Goal: Transaction & Acquisition: Purchase product/service

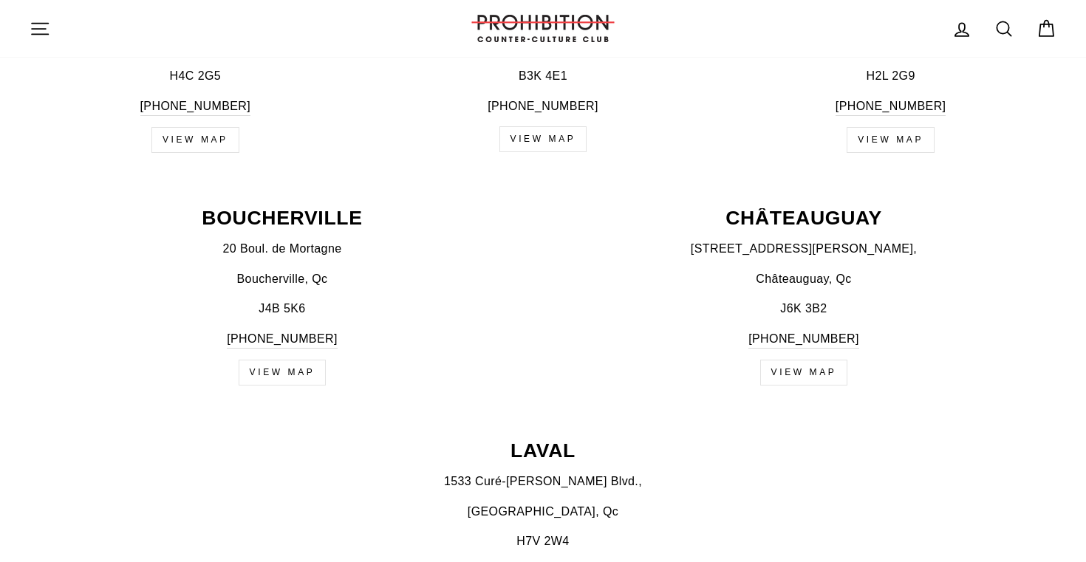
scroll to position [746, 0]
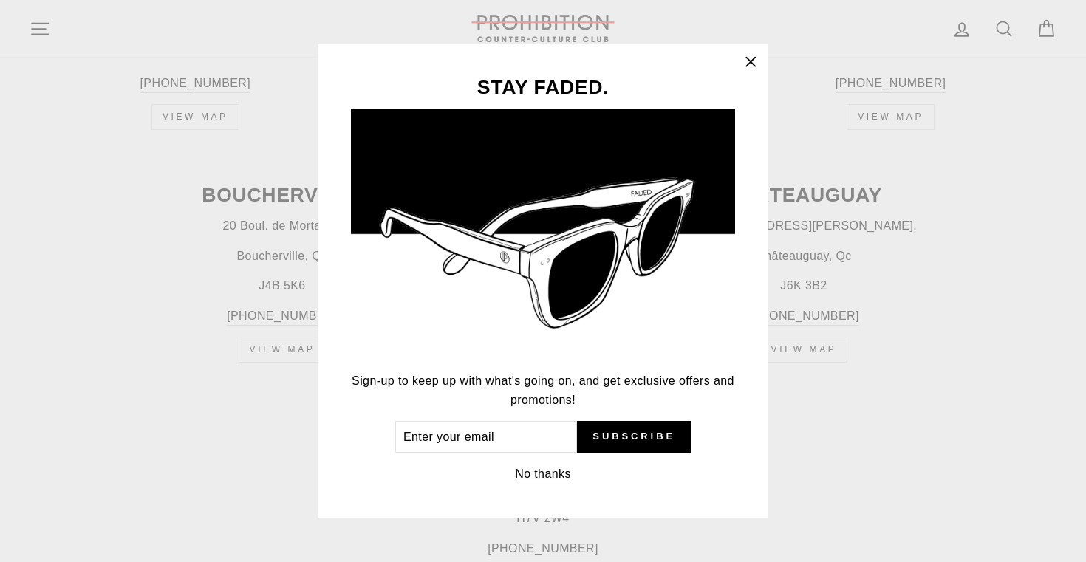
click at [744, 58] on icon "button" at bounding box center [750, 62] width 21 height 21
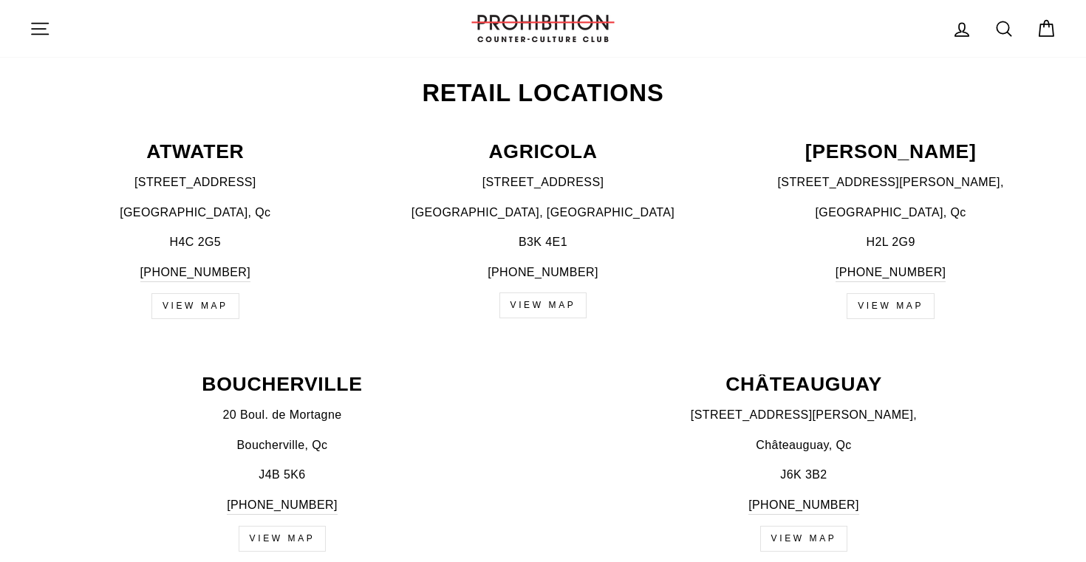
scroll to position [549, 0]
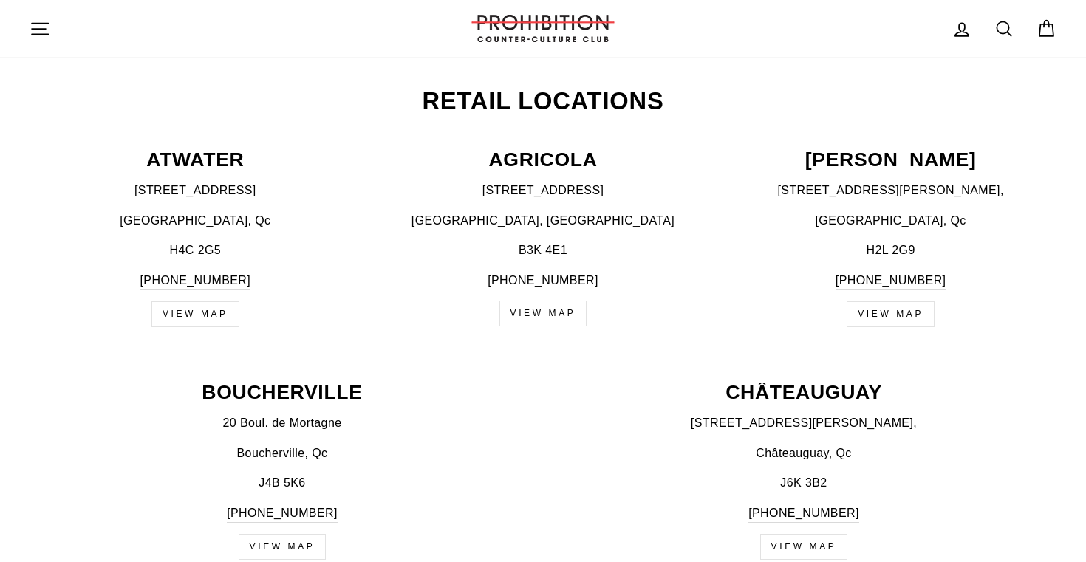
click at [901, 318] on link "view map" at bounding box center [891, 314] width 88 height 26
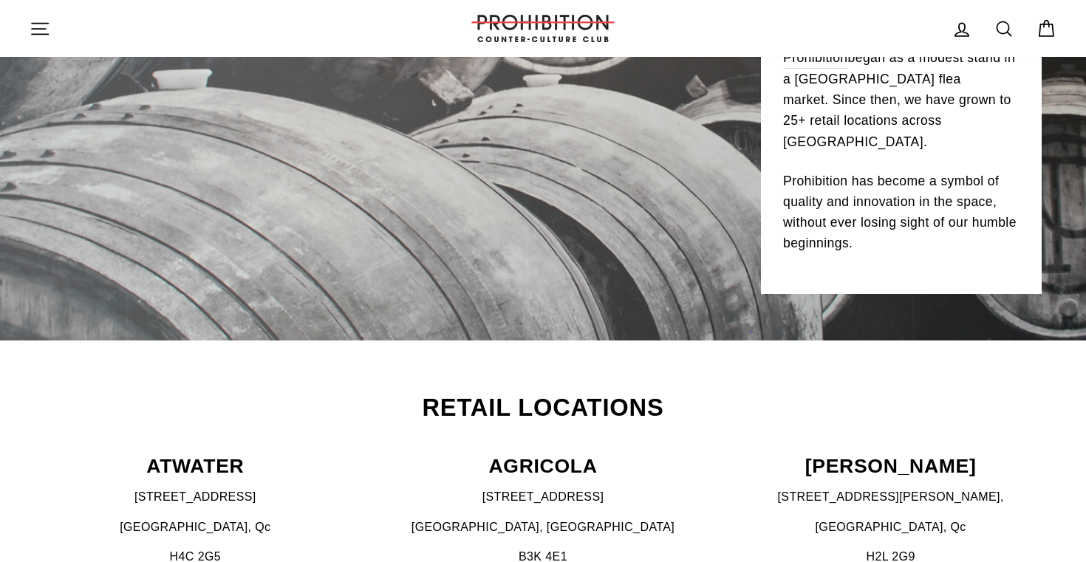
scroll to position [172, 0]
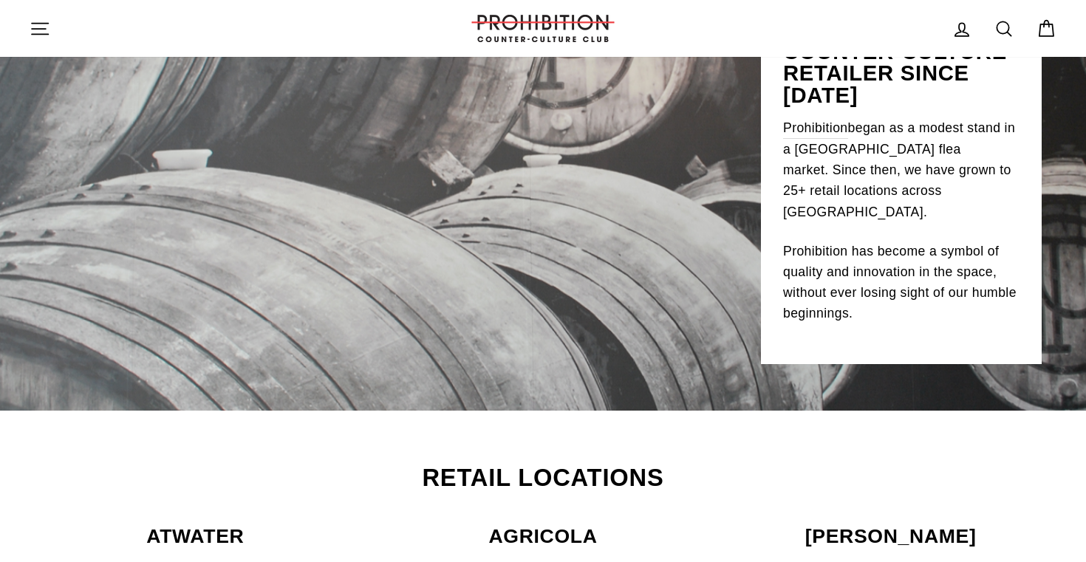
click at [32, 29] on icon "button" at bounding box center [40, 28] width 16 height 11
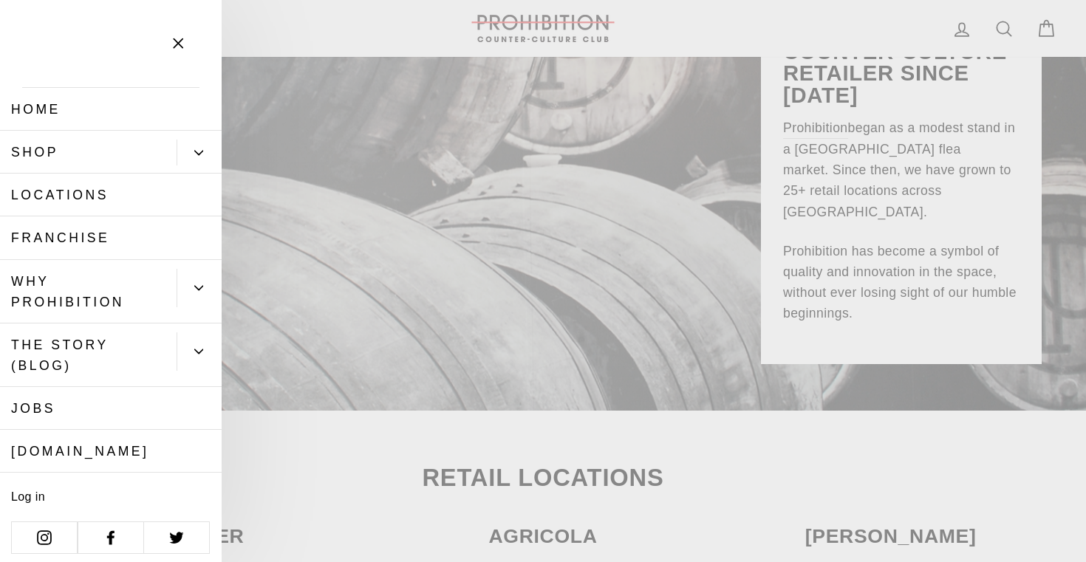
click at [79, 152] on link "Shop" at bounding box center [88, 152] width 177 height 43
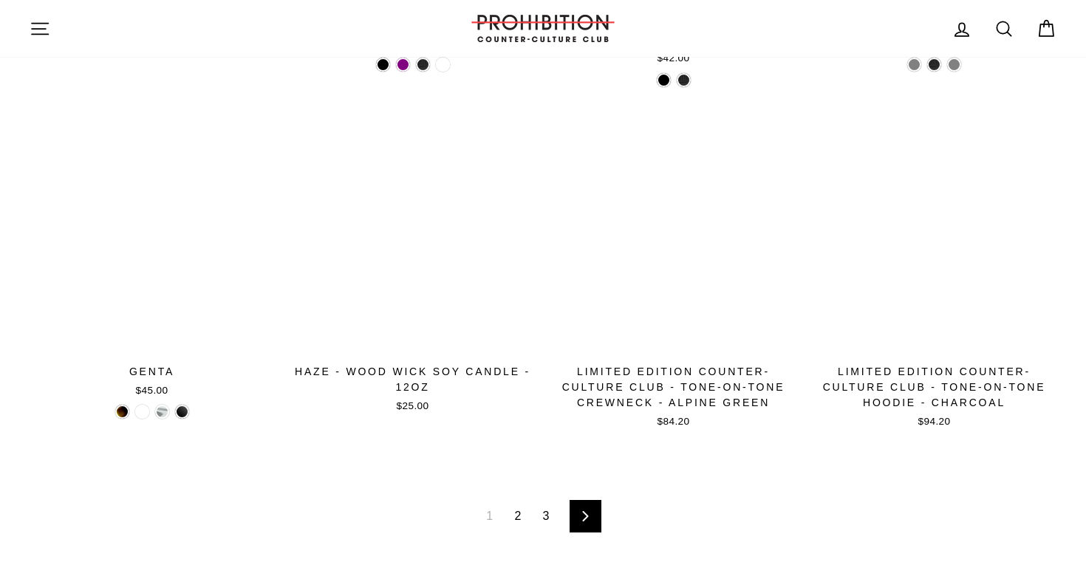
scroll to position [2269, 0]
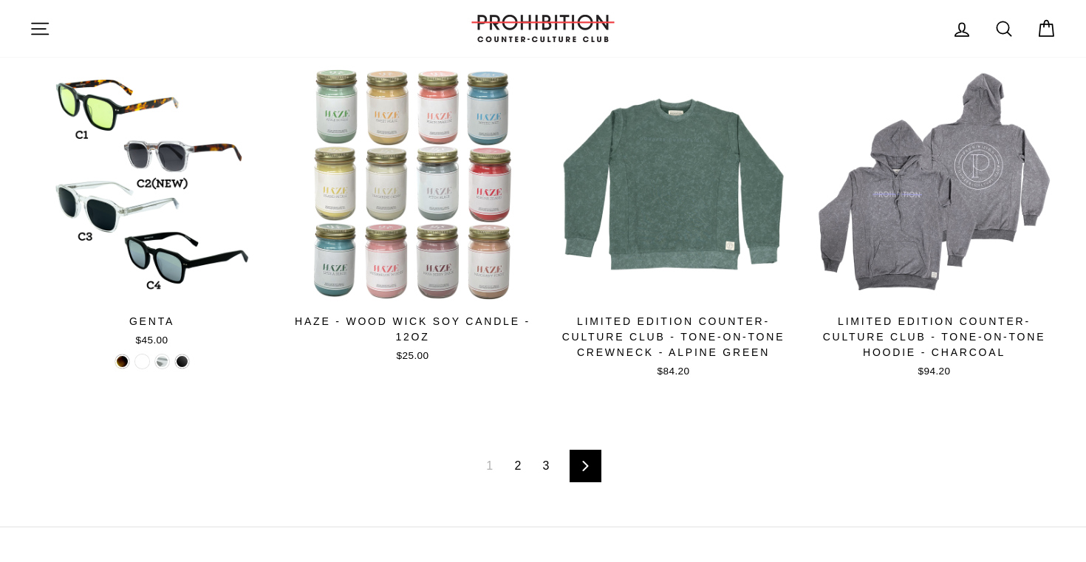
click at [521, 468] on link "2" at bounding box center [517, 466] width 24 height 24
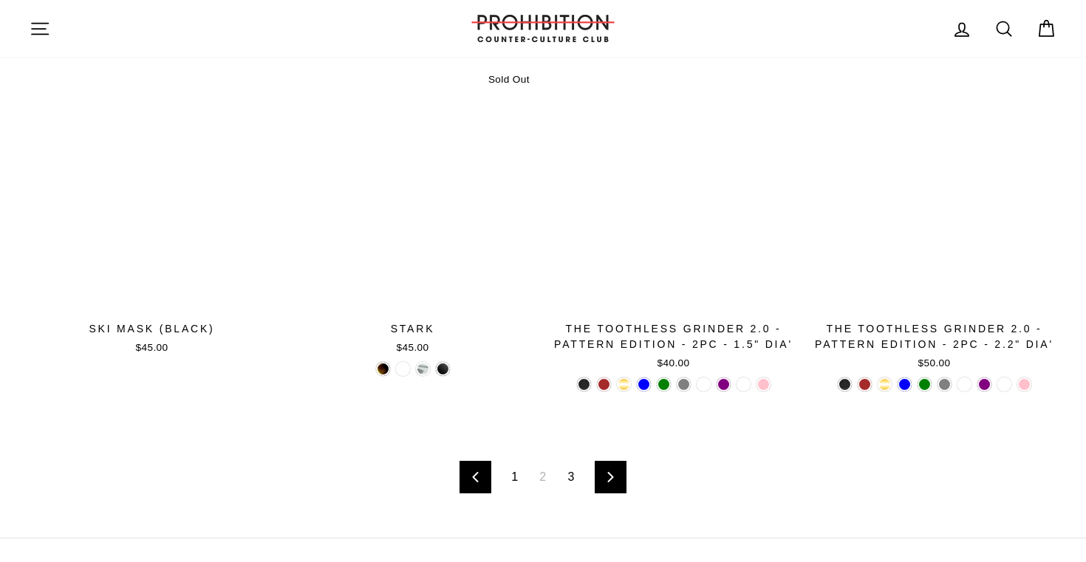
scroll to position [2225, 0]
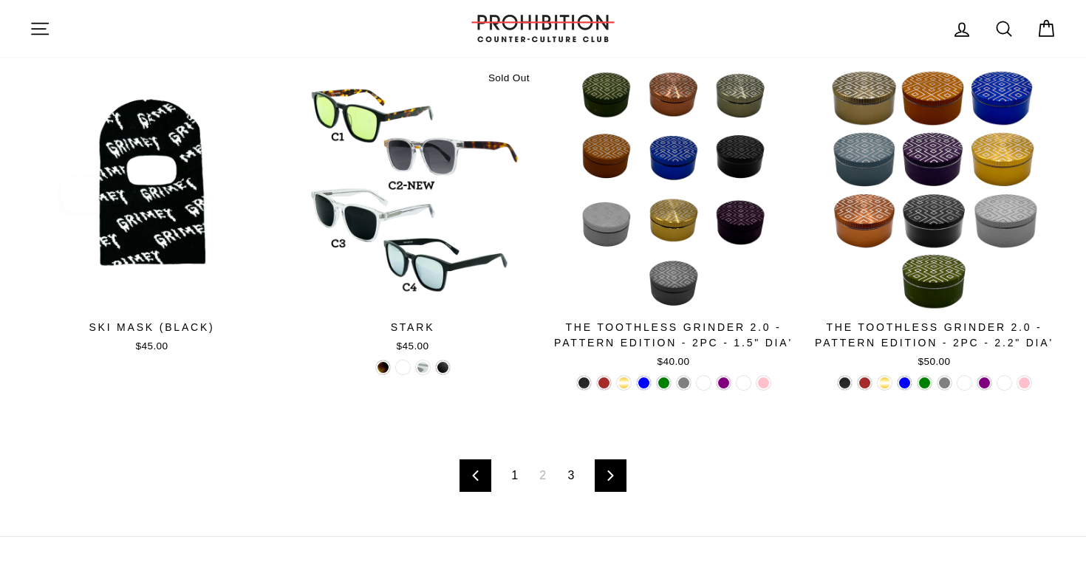
click at [515, 477] on link "1" at bounding box center [514, 476] width 24 height 24
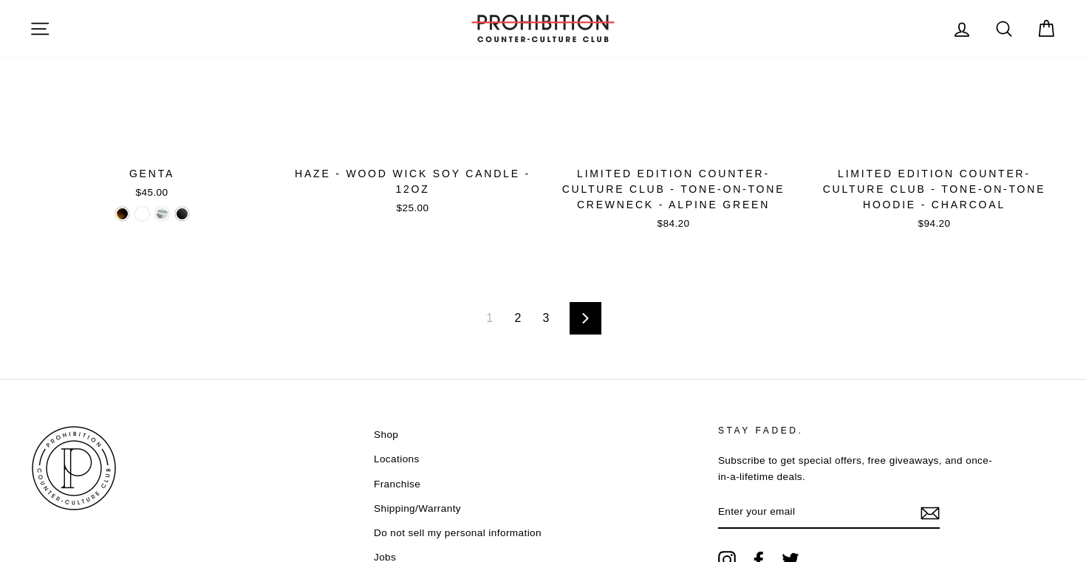
scroll to position [2504, 0]
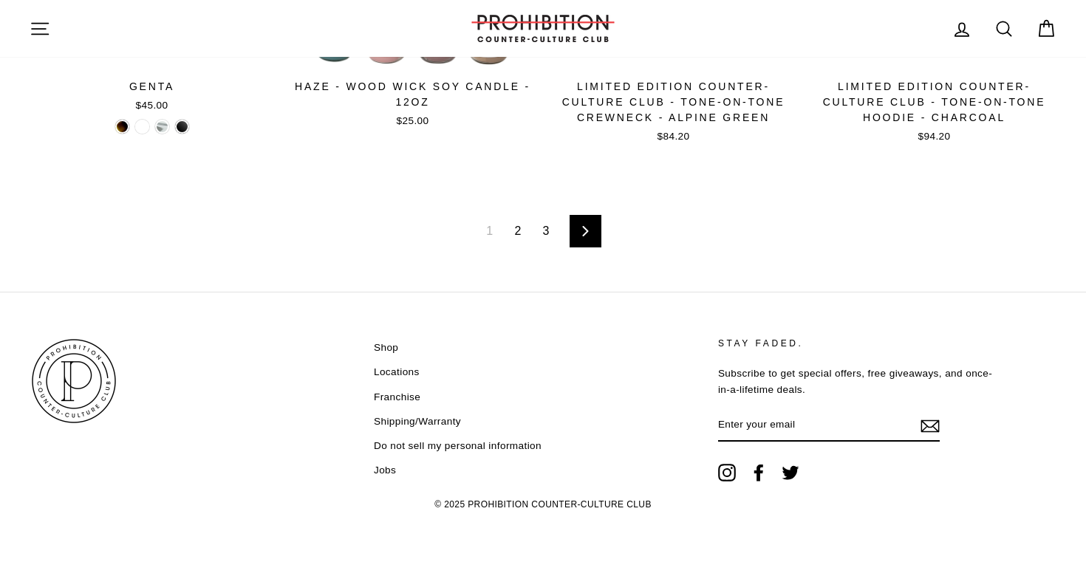
click at [545, 228] on link "3" at bounding box center [546, 231] width 24 height 24
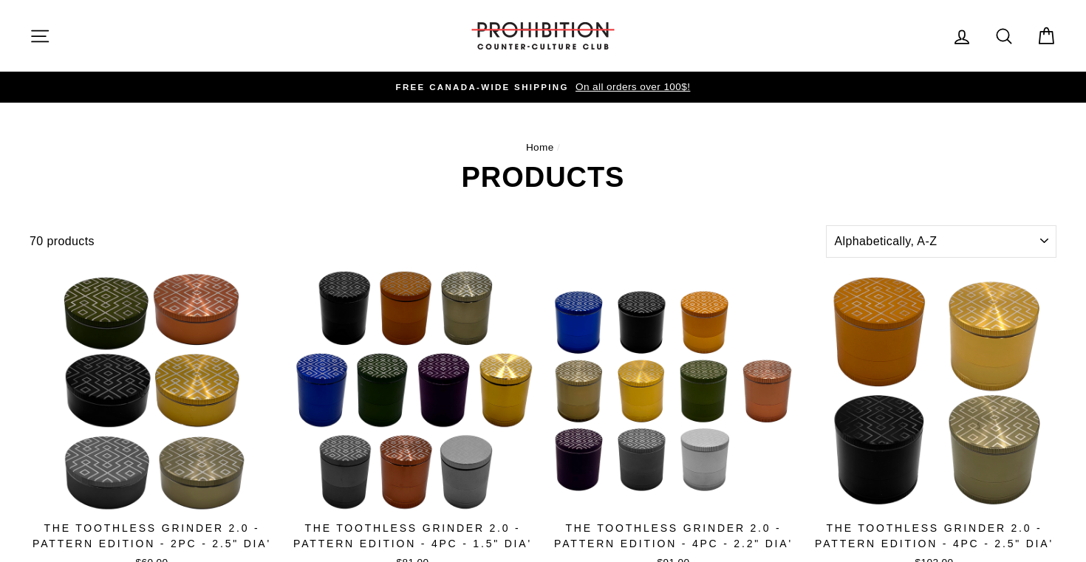
click at [39, 42] on icon "button" at bounding box center [40, 36] width 21 height 21
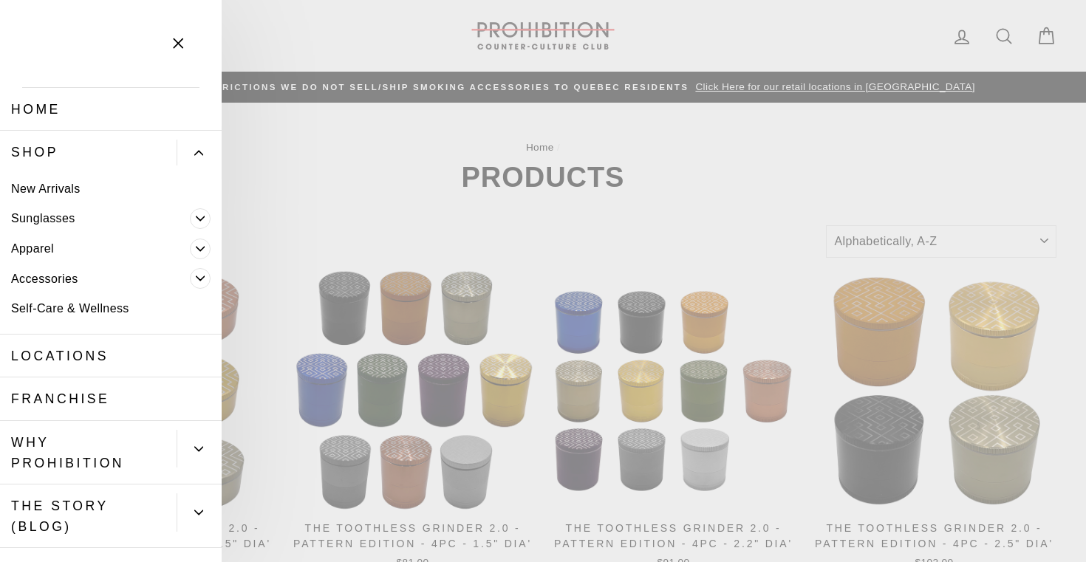
click at [200, 278] on icon "Primary" at bounding box center [200, 278] width 9 height 9
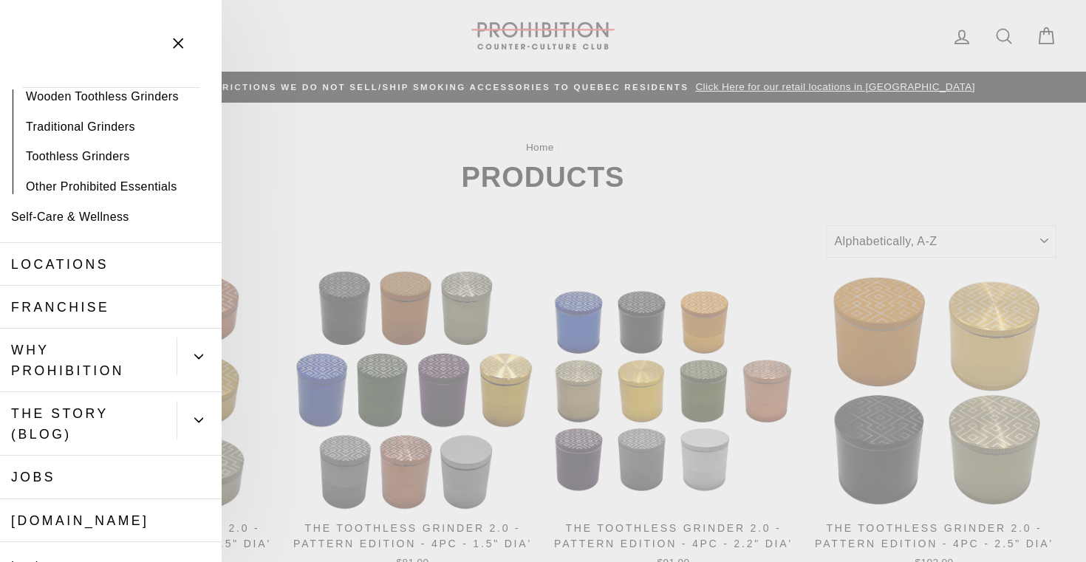
scroll to position [256, 0]
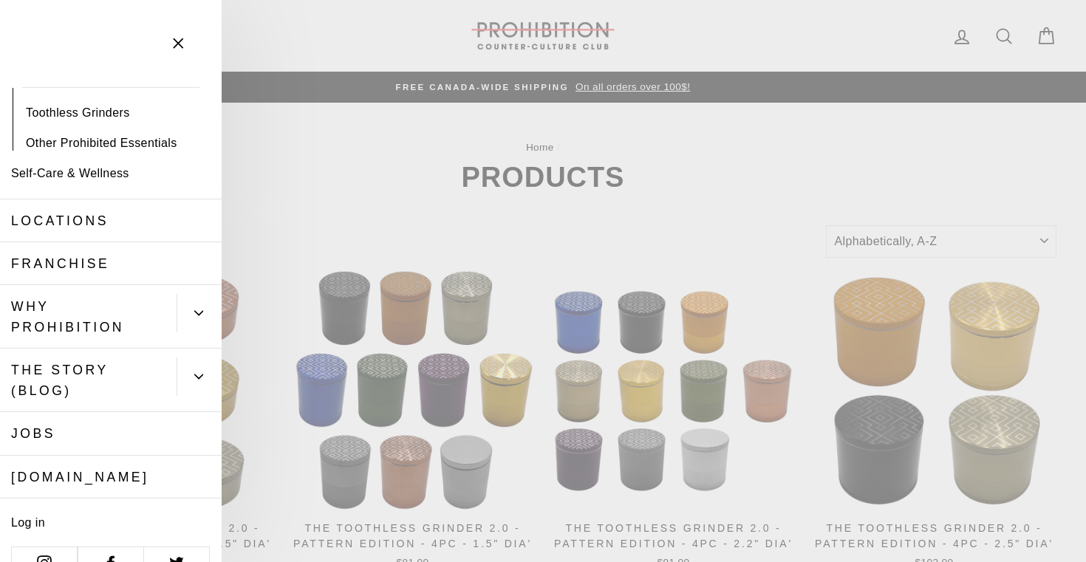
click at [121, 149] on link "Other Prohibited Essentials" at bounding box center [111, 143] width 222 height 30
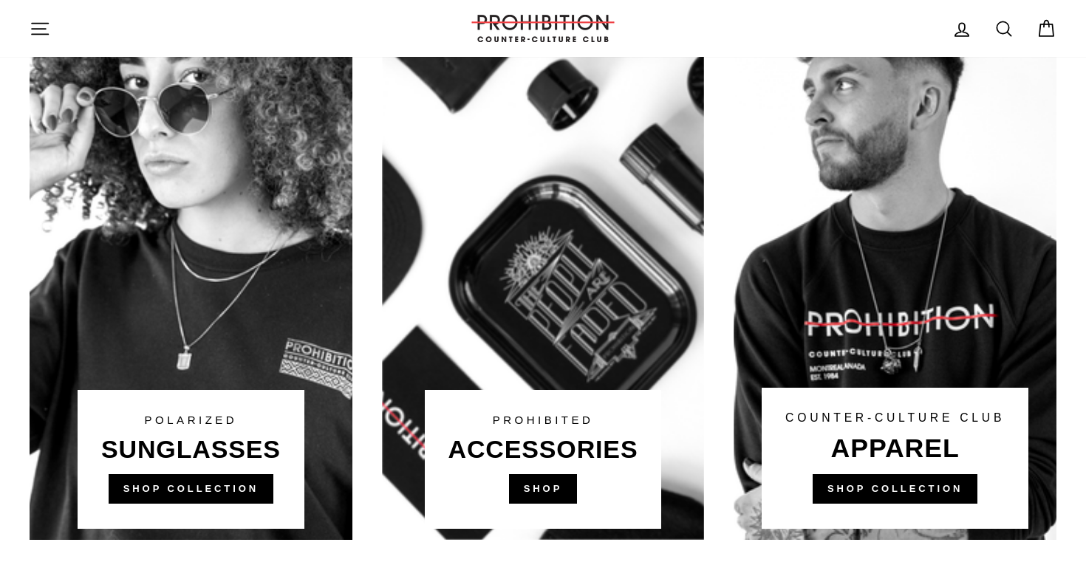
scroll to position [911, 0]
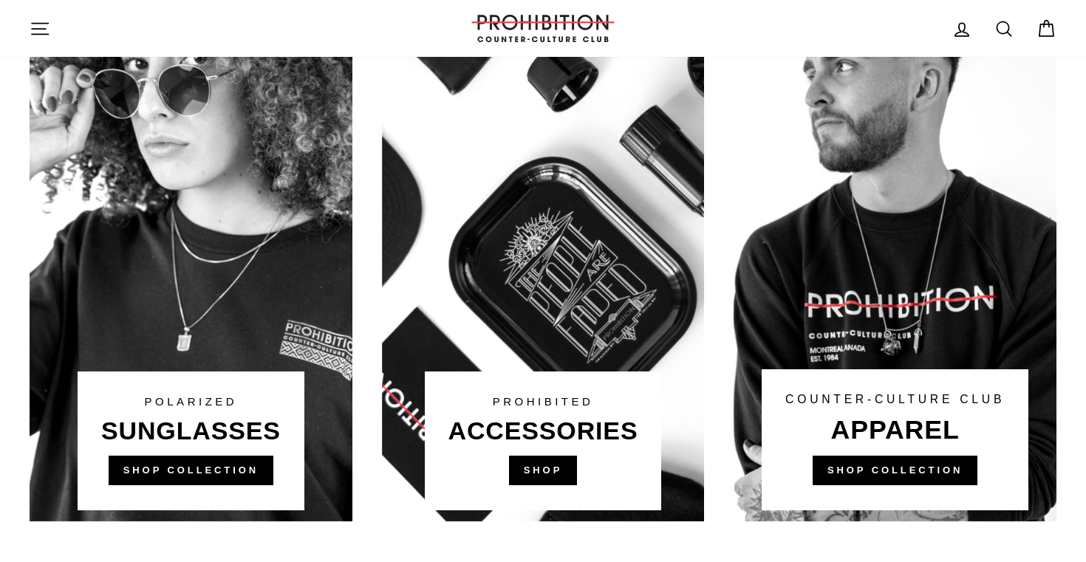
click at [558, 489] on link at bounding box center [543, 241] width 323 height 562
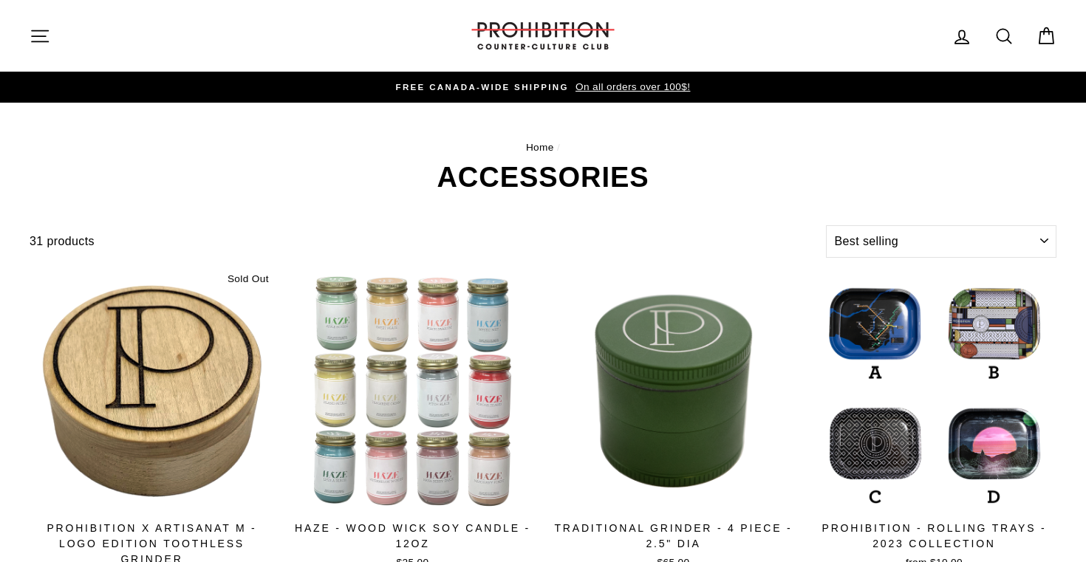
select select "best-selling"
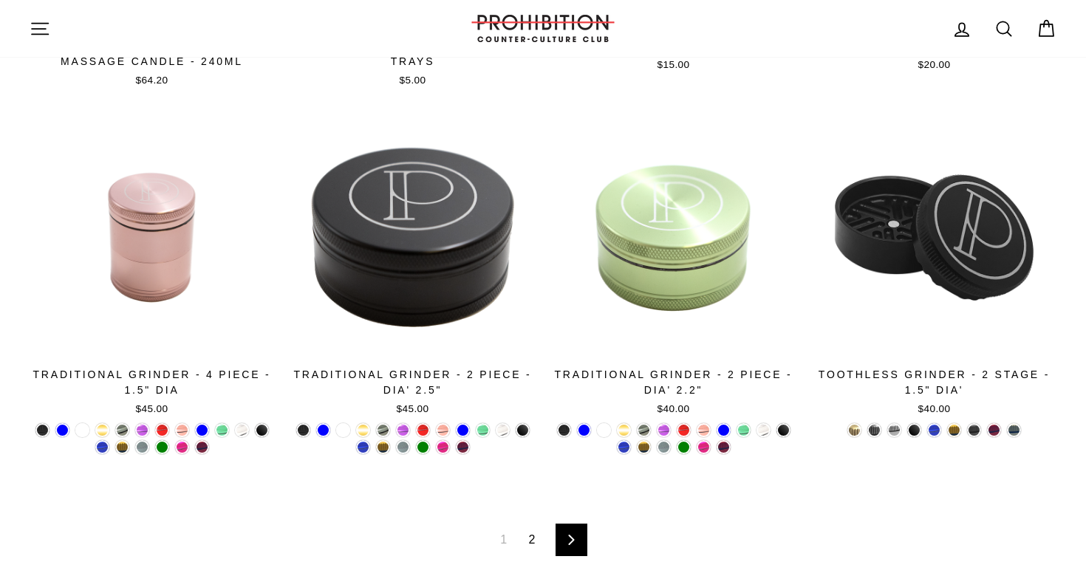
scroll to position [2560, 0]
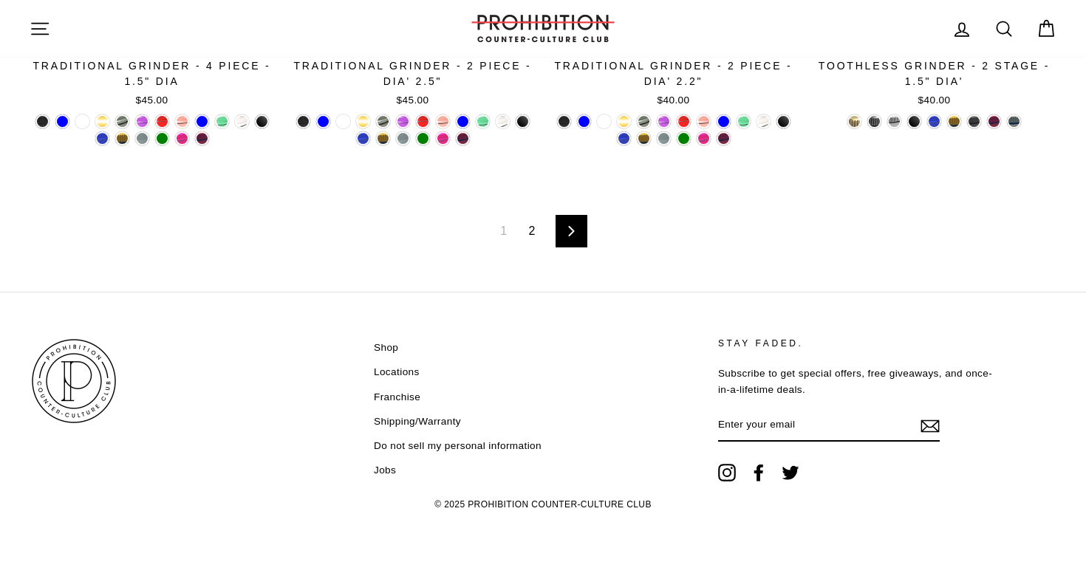
click at [534, 216] on div "1 2 Next" at bounding box center [543, 231] width 1027 height 121
click at [534, 245] on div "1 2 Next" at bounding box center [543, 231] width 1027 height 121
click at [569, 248] on div "1 2 Next" at bounding box center [543, 231] width 1027 height 121
click at [570, 229] on icon at bounding box center [572, 231] width 10 height 10
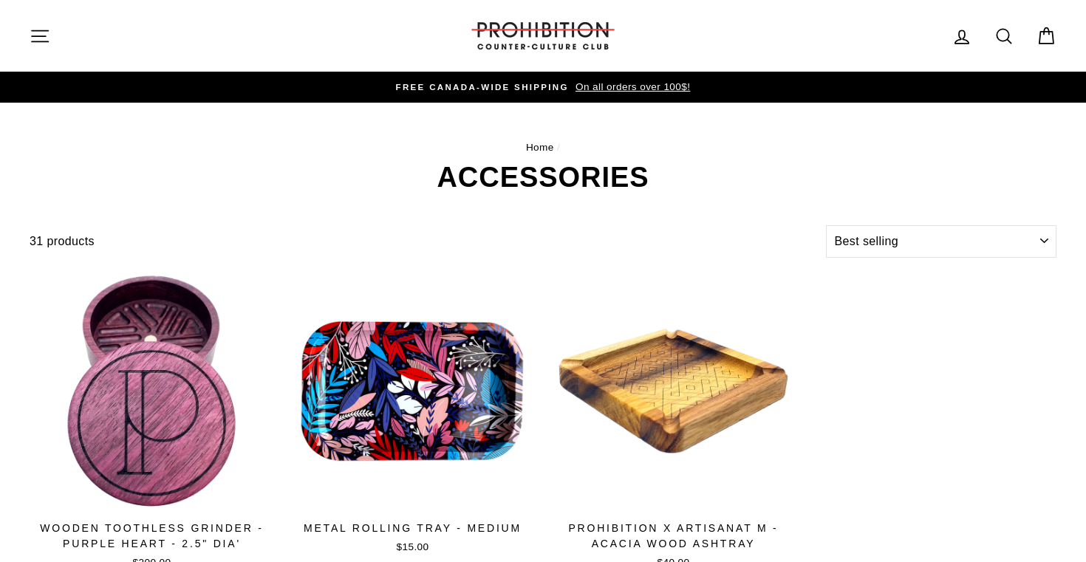
select select "best-selling"
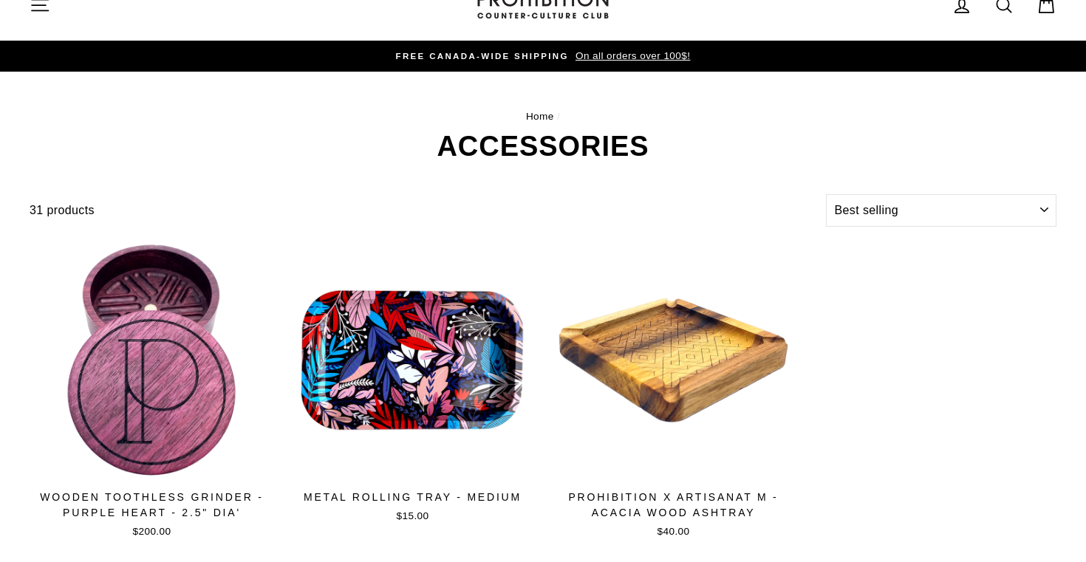
scroll to position [426, 0]
